Goal: Information Seeking & Learning: Learn about a topic

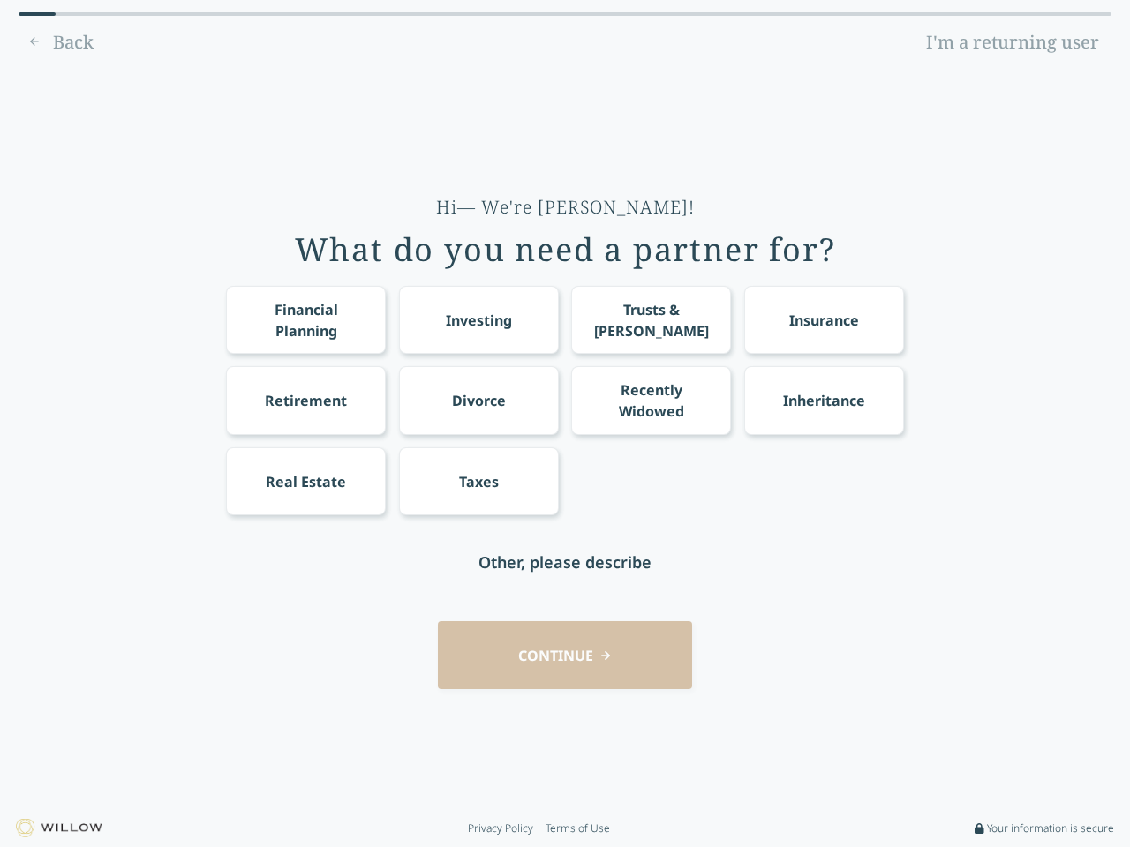
click at [565, 424] on div "Financial Planning Investing Trusts & [PERSON_NAME] Insurance Retirement Divorc…" at bounding box center [565, 401] width 678 height 230
click at [305, 320] on div "Financial Planning" at bounding box center [306, 320] width 127 height 42
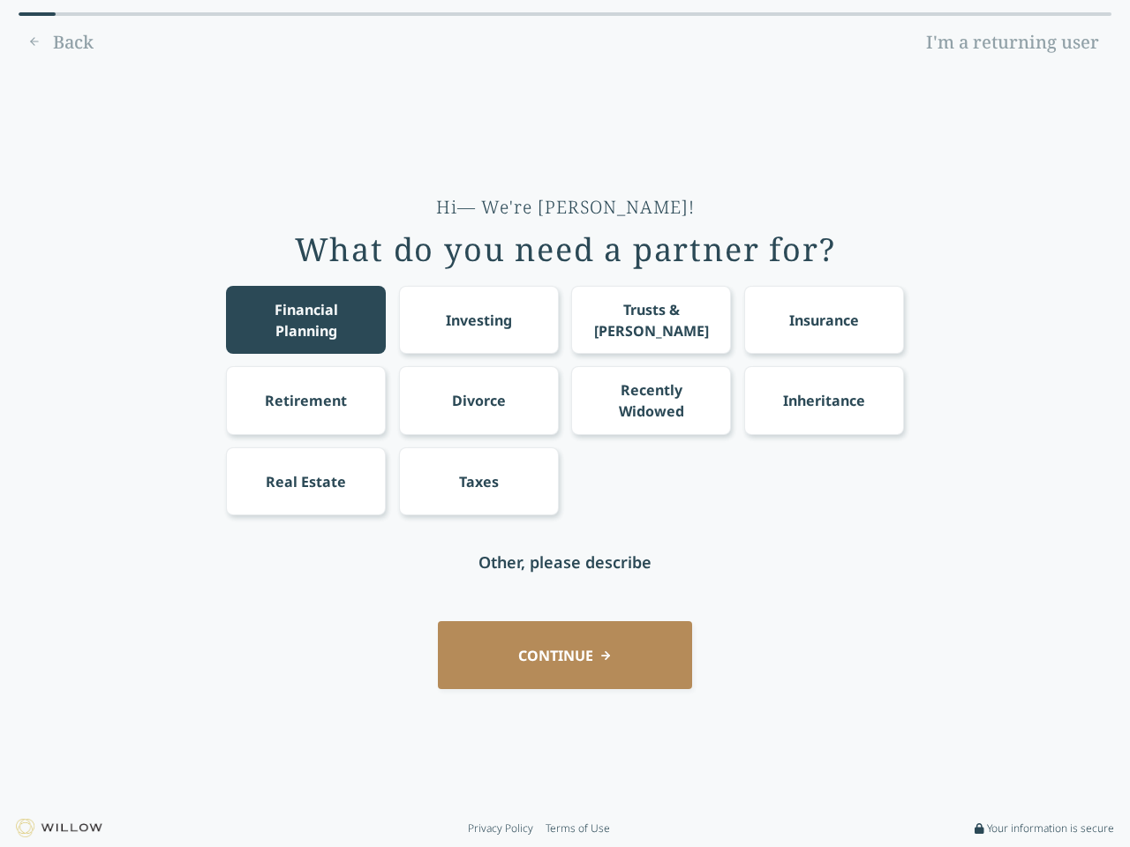
click at [478, 320] on div "Investing" at bounding box center [479, 320] width 66 height 21
click at [651, 320] on div "Trusts & [PERSON_NAME]" at bounding box center [651, 320] width 127 height 42
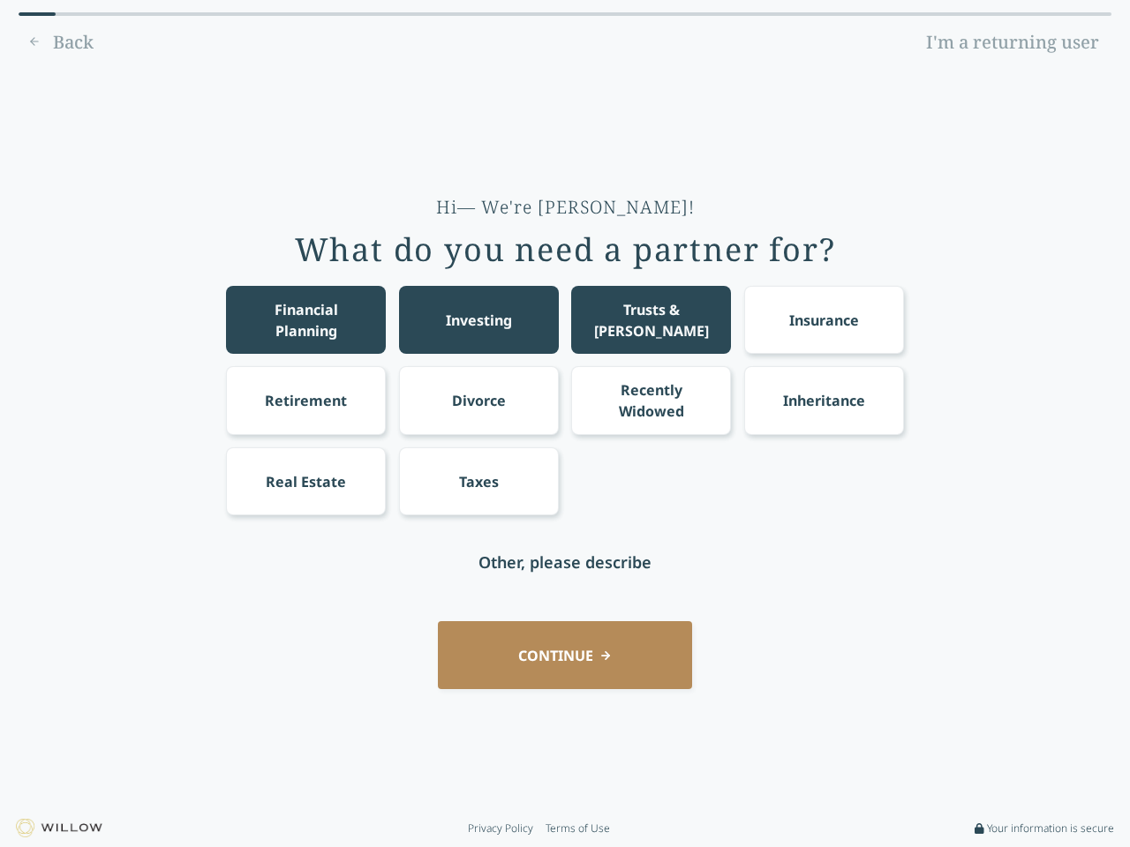
click at [824, 320] on div "Insurance" at bounding box center [824, 320] width 70 height 21
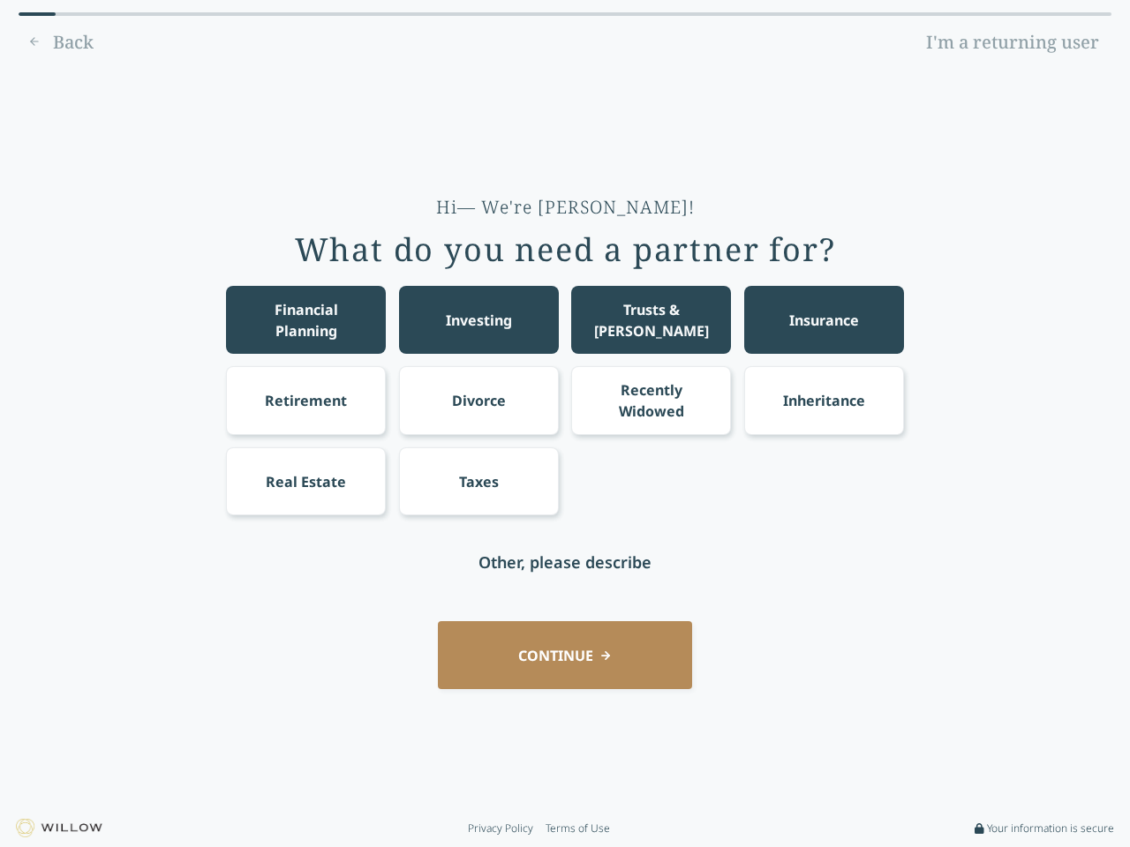
click at [305, 400] on div "Retirement" at bounding box center [306, 400] width 82 height 21
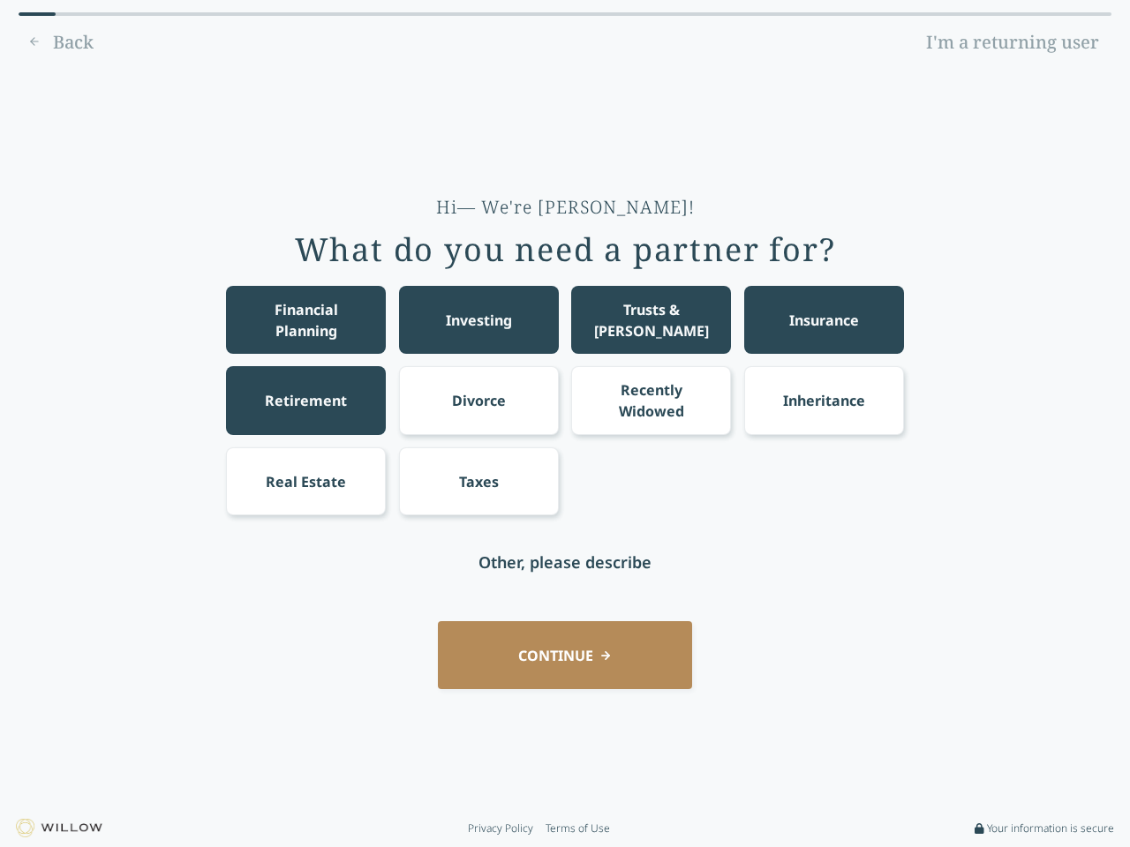
click at [478, 400] on div "Divorce" at bounding box center [479, 400] width 54 height 21
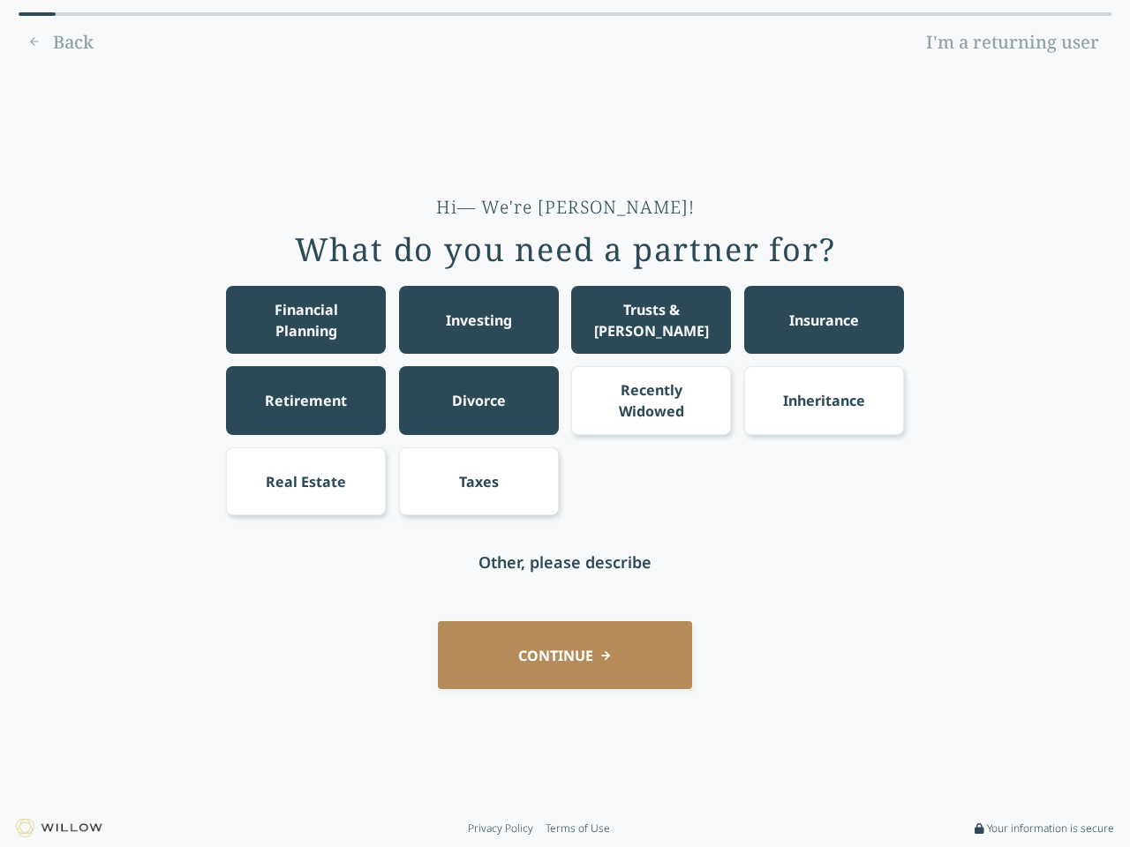
click at [651, 400] on div "Recently Widowed" at bounding box center [651, 401] width 127 height 42
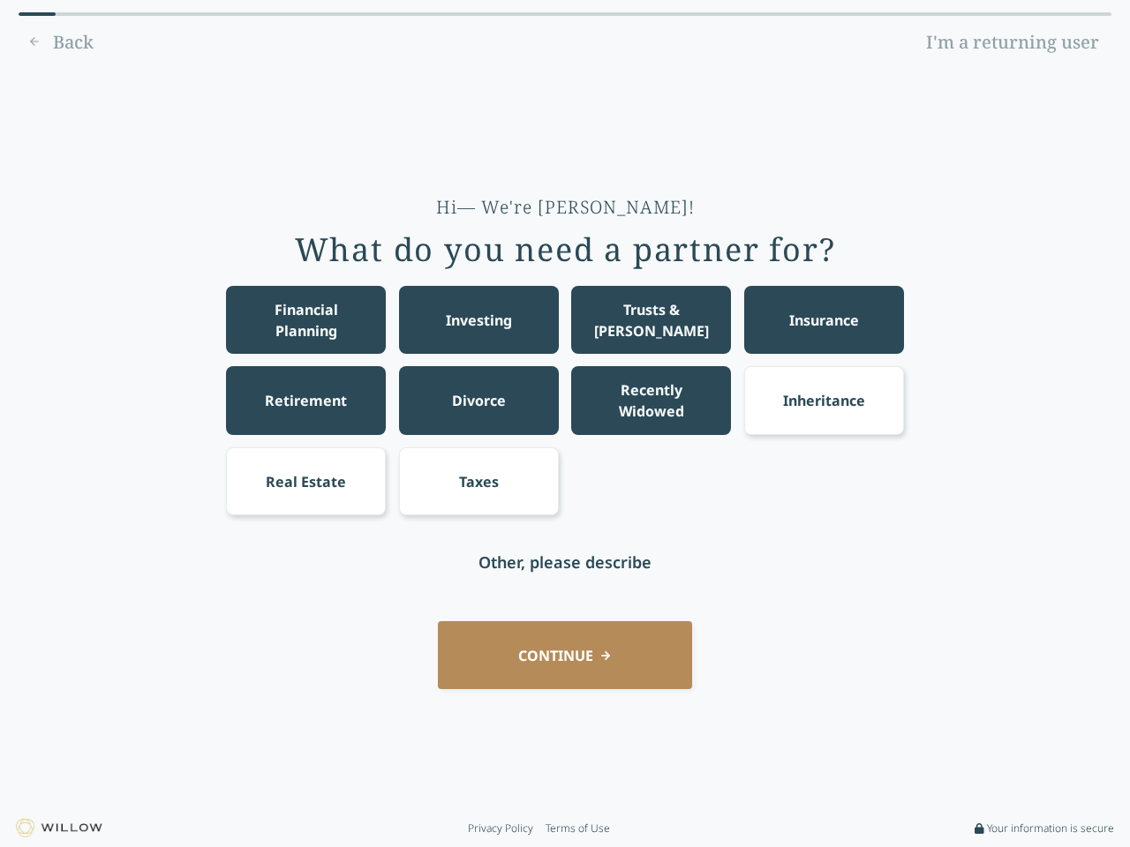
click at [824, 400] on div "Inheritance" at bounding box center [824, 400] width 82 height 21
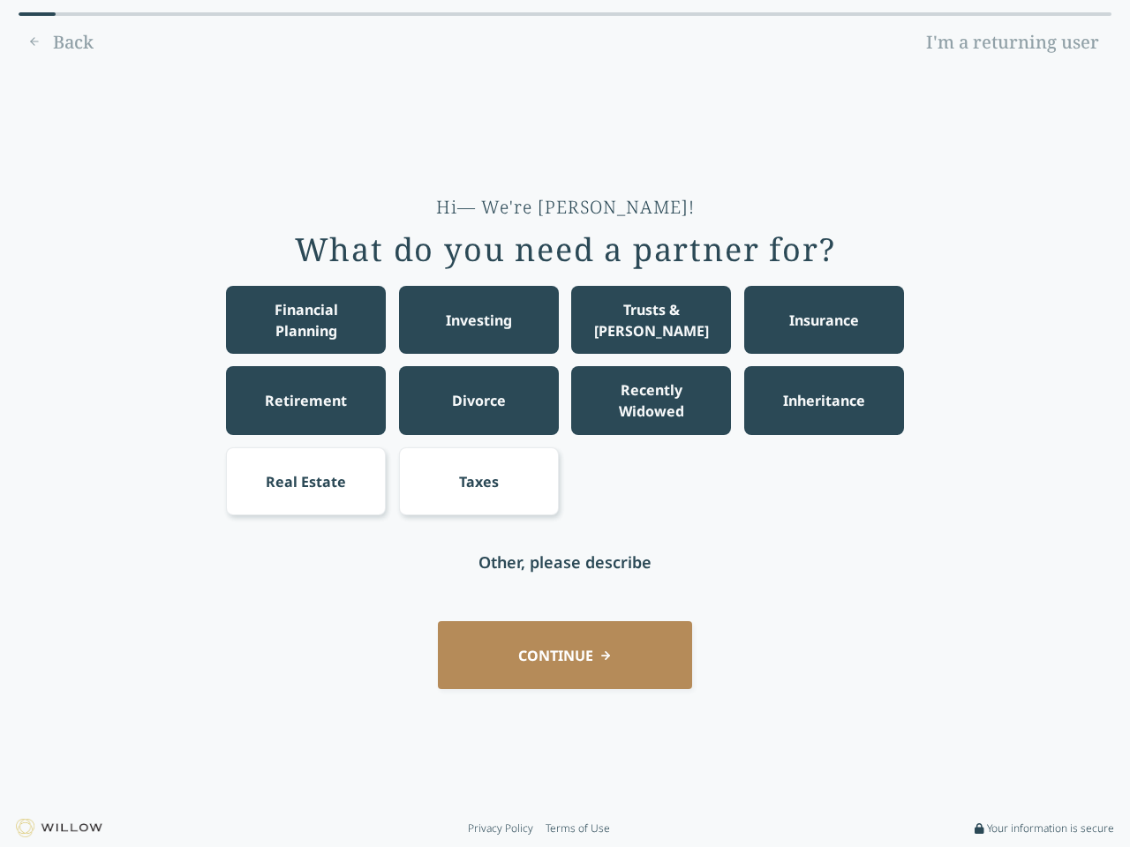
click at [305, 481] on div "Real Estate" at bounding box center [306, 481] width 80 height 21
